Goal: Find specific page/section: Find specific page/section

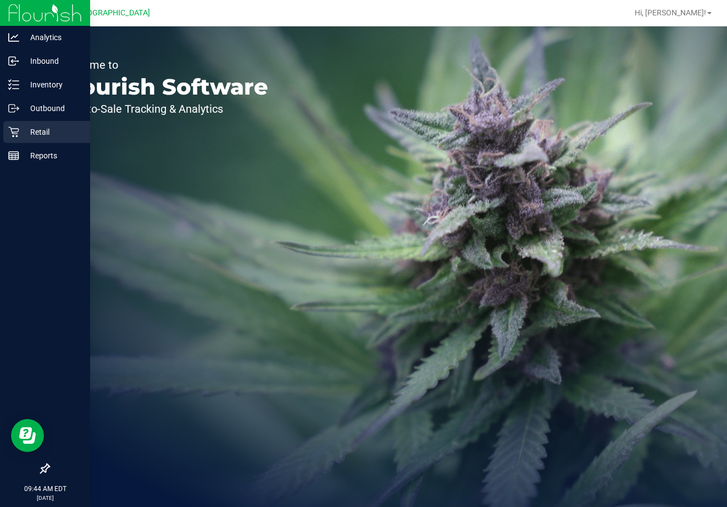
click at [15, 133] on icon at bounding box center [13, 131] width 11 height 11
click at [21, 80] on p "Inventory" at bounding box center [52, 84] width 66 height 13
